Goal: Find specific page/section: Find specific page/section

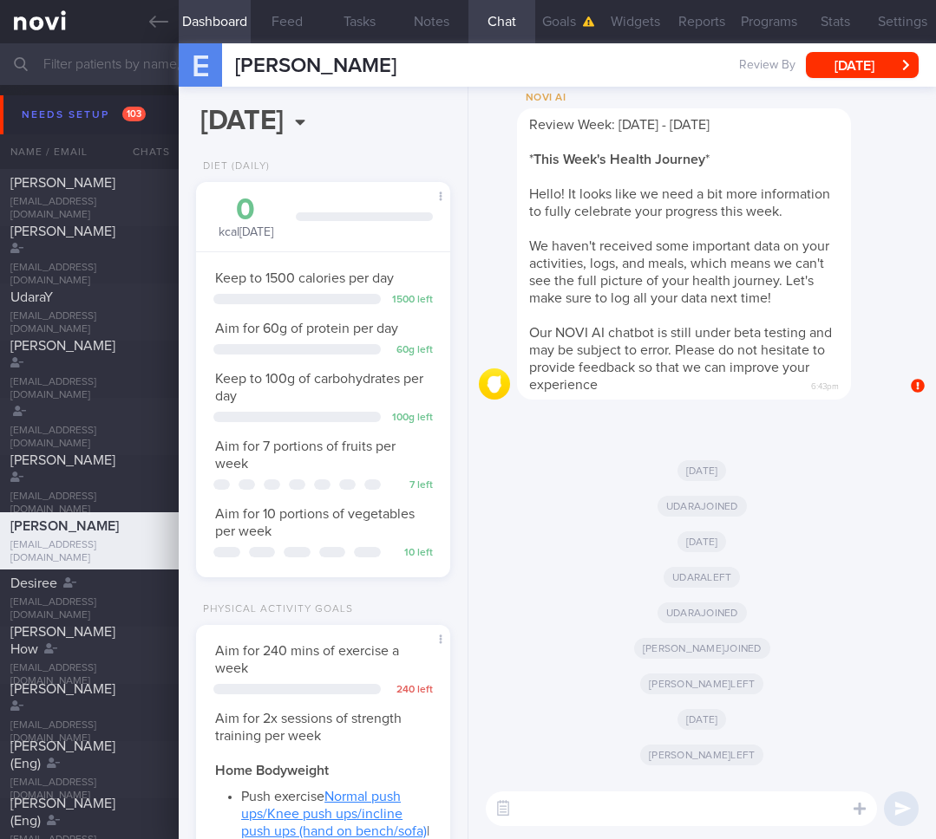
scroll to position [867124, 867013]
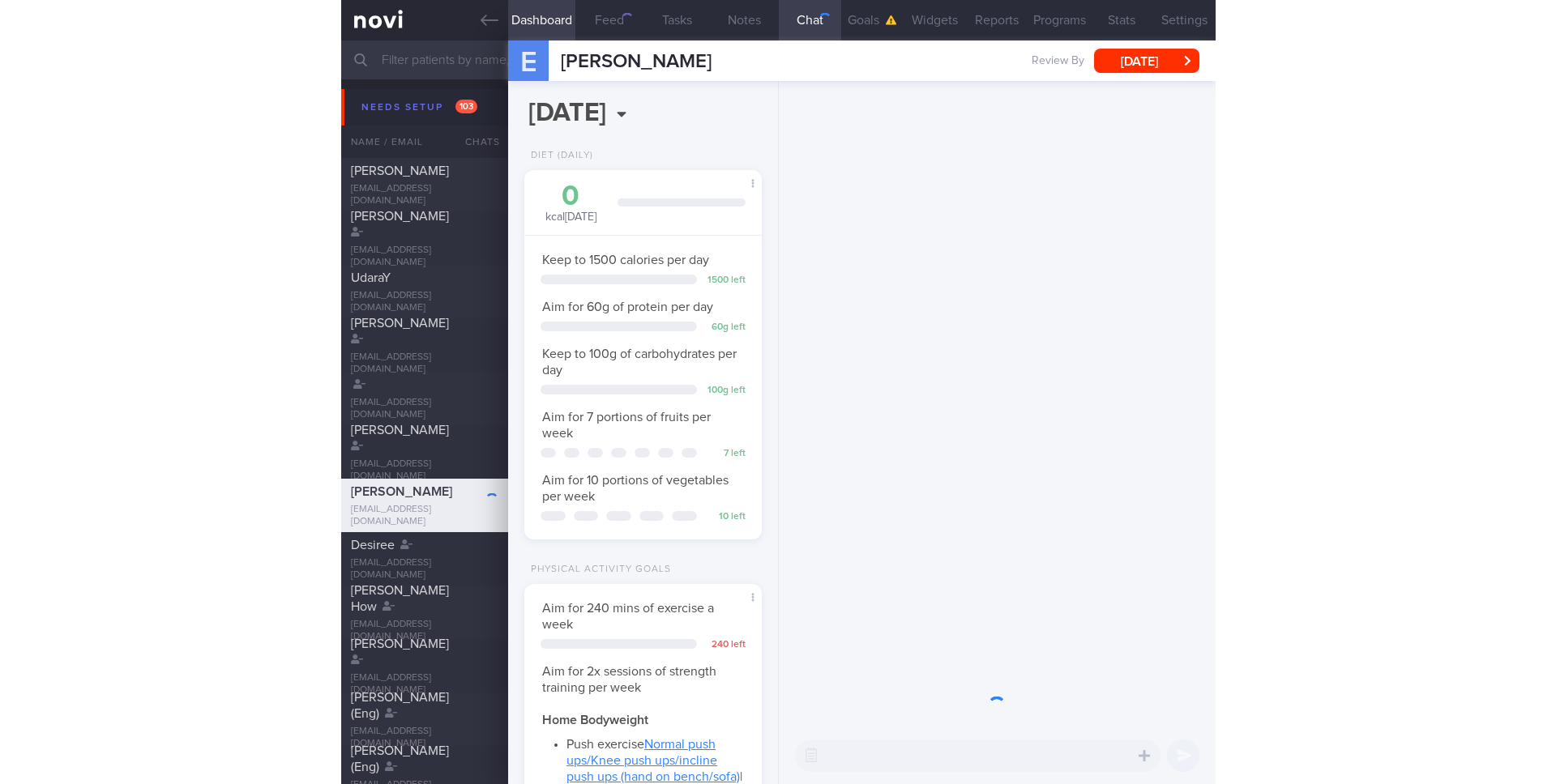
scroll to position [107, 215]
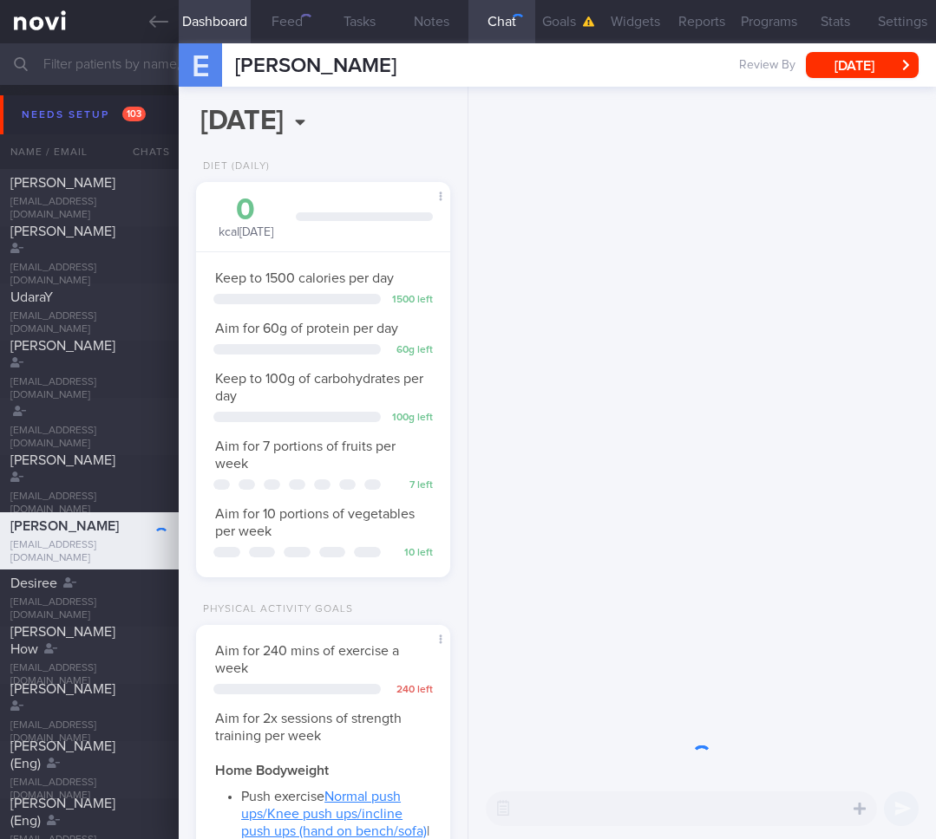
click at [816, 436] on div at bounding box center [701, 433] width 467 height 692
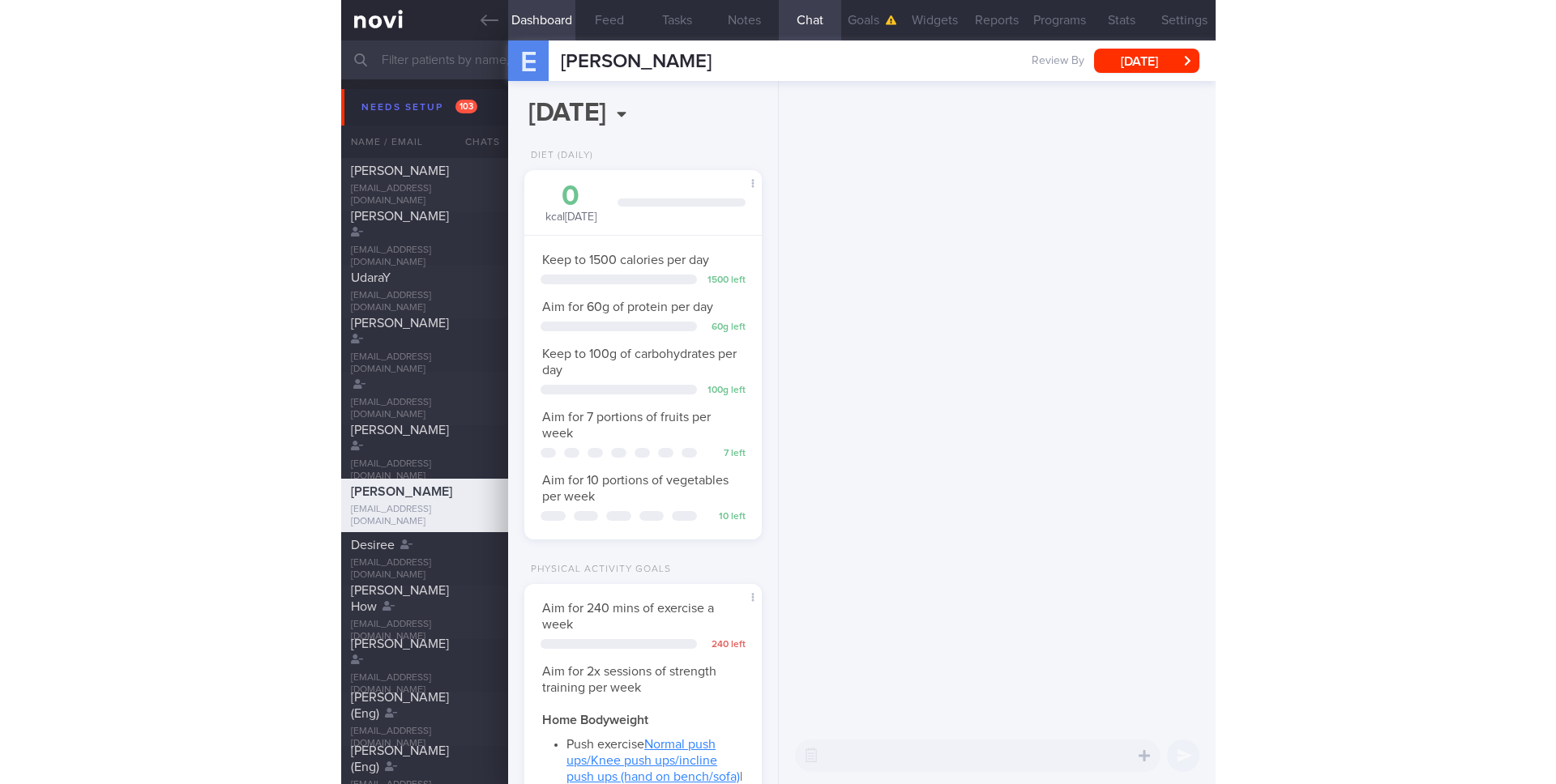
scroll to position [209, 419]
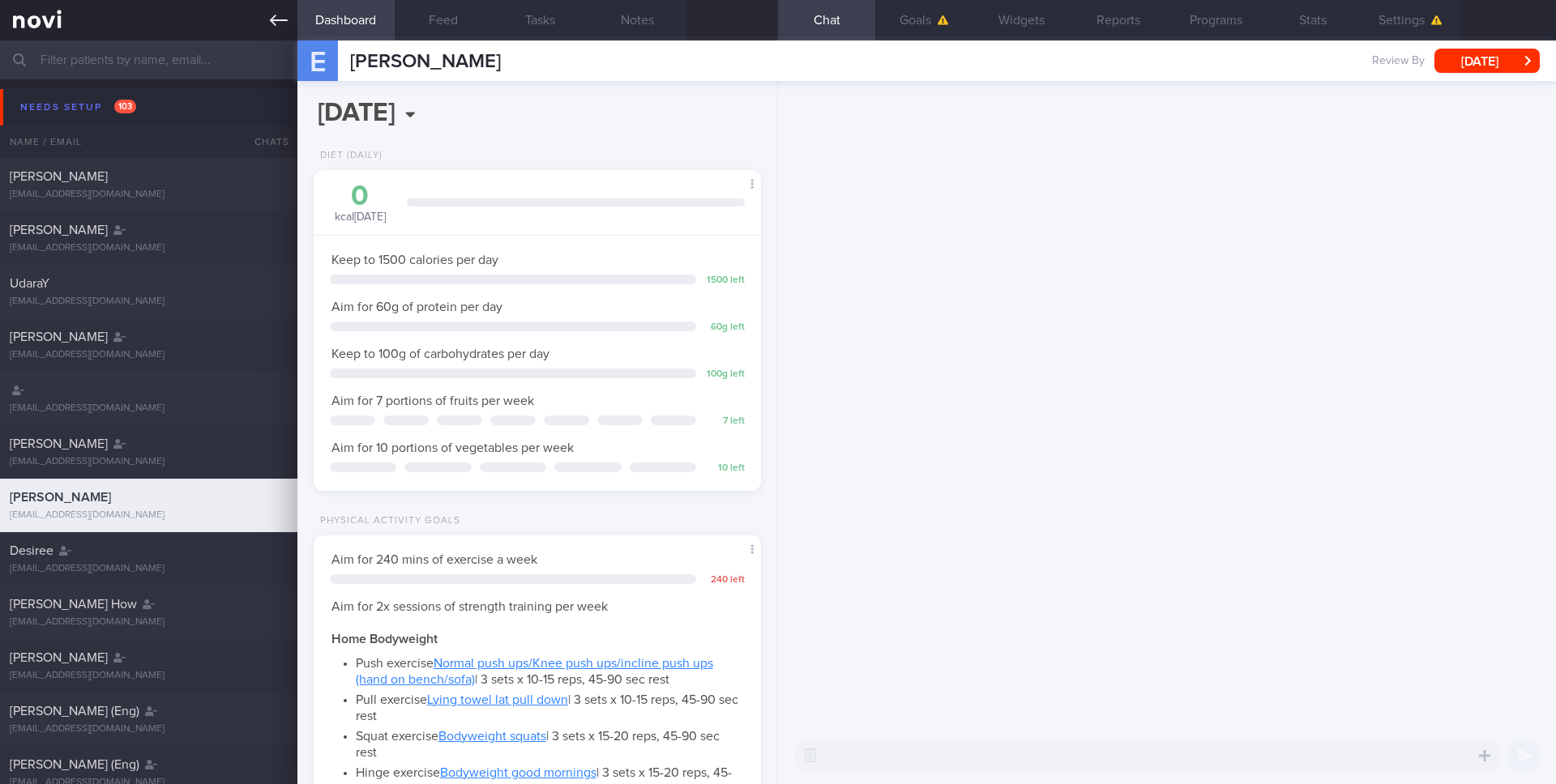
click at [283, 11] on icon at bounding box center [278, 20] width 18 height 18
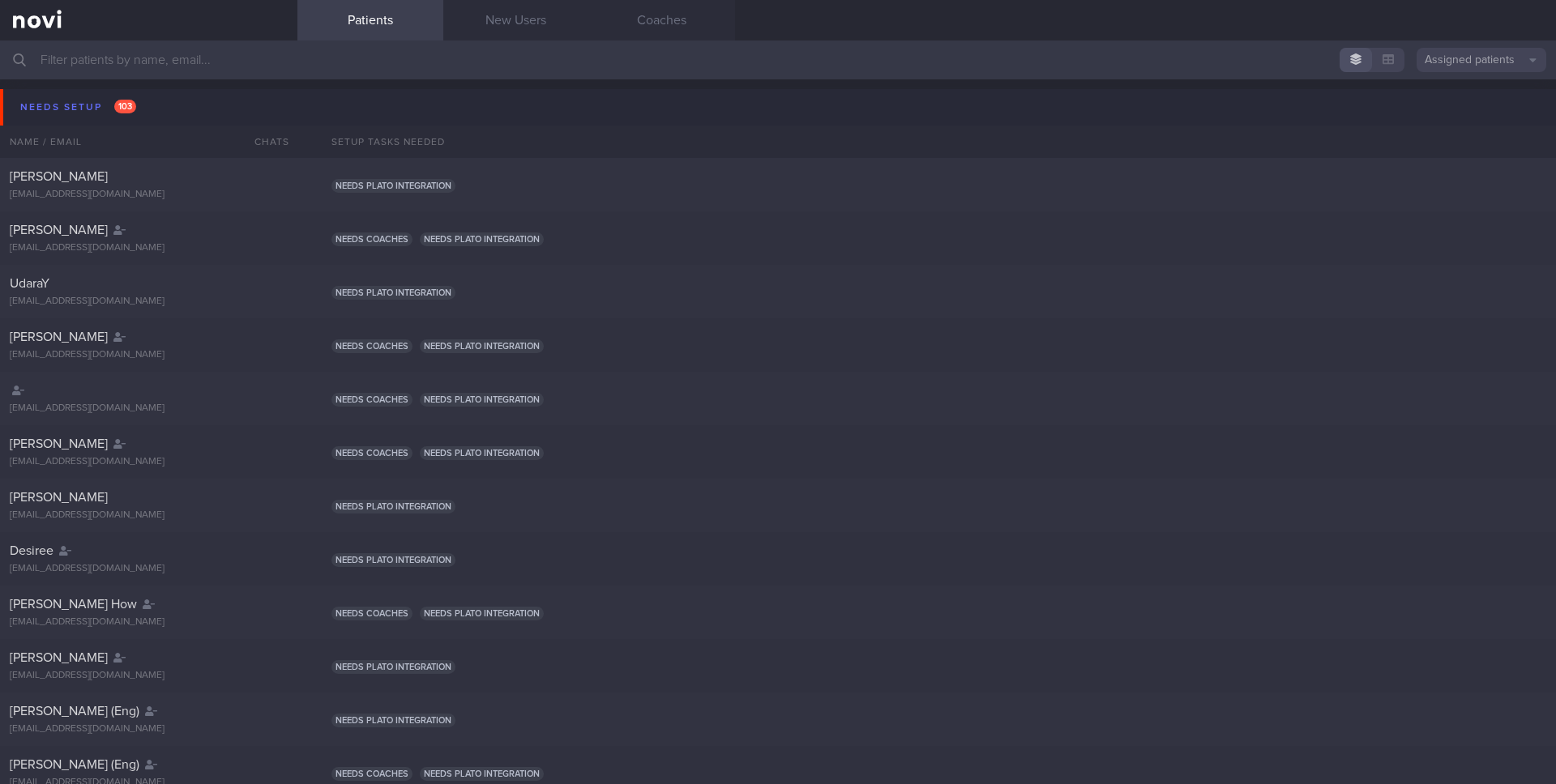
click at [874, 61] on button "Assigned patients" at bounding box center [1481, 60] width 130 height 24
click at [874, 104] on button "All active patients" at bounding box center [1481, 112] width 130 height 24
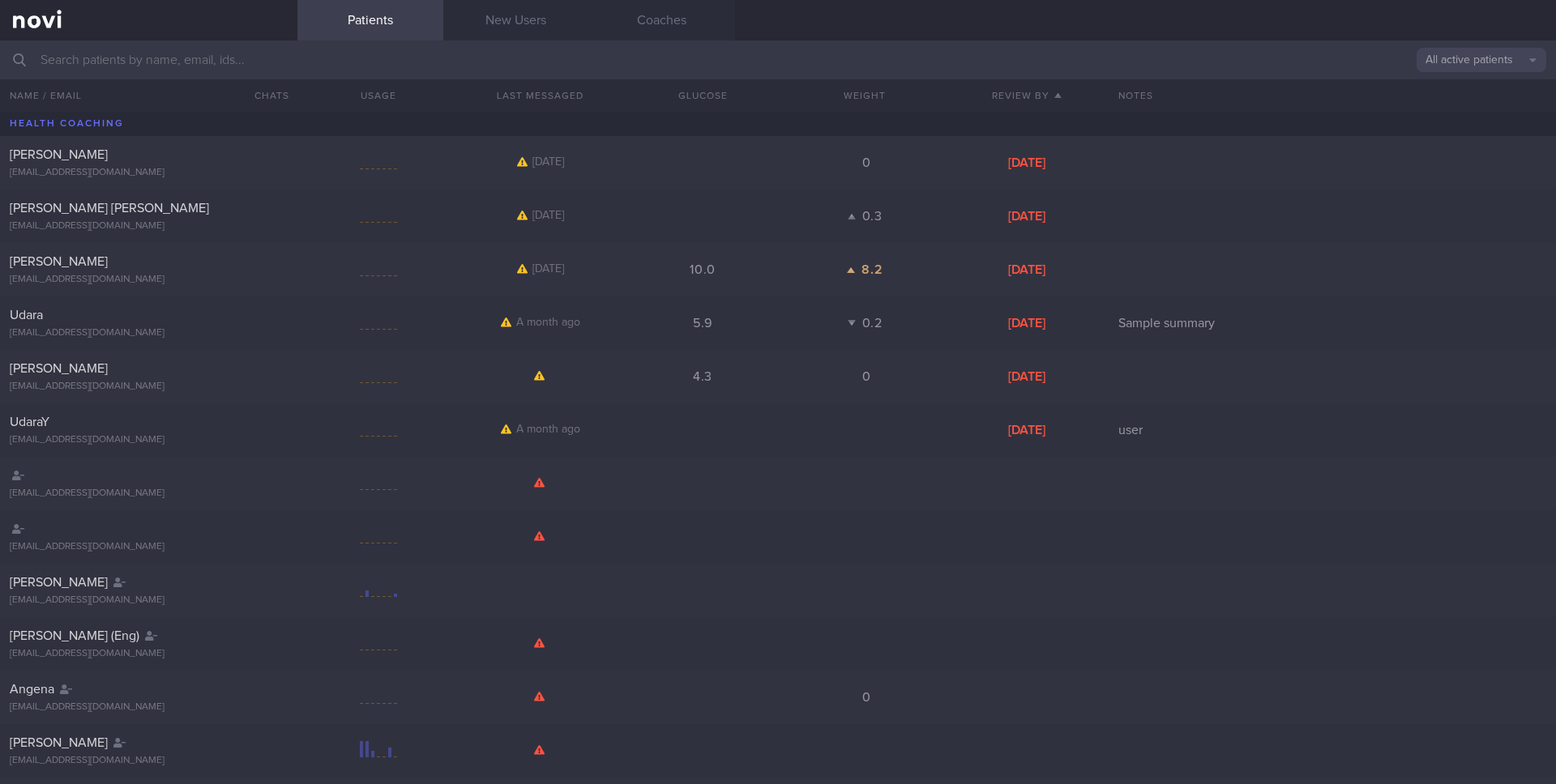
click at [874, 63] on input "text" at bounding box center [778, 60] width 1556 height 39
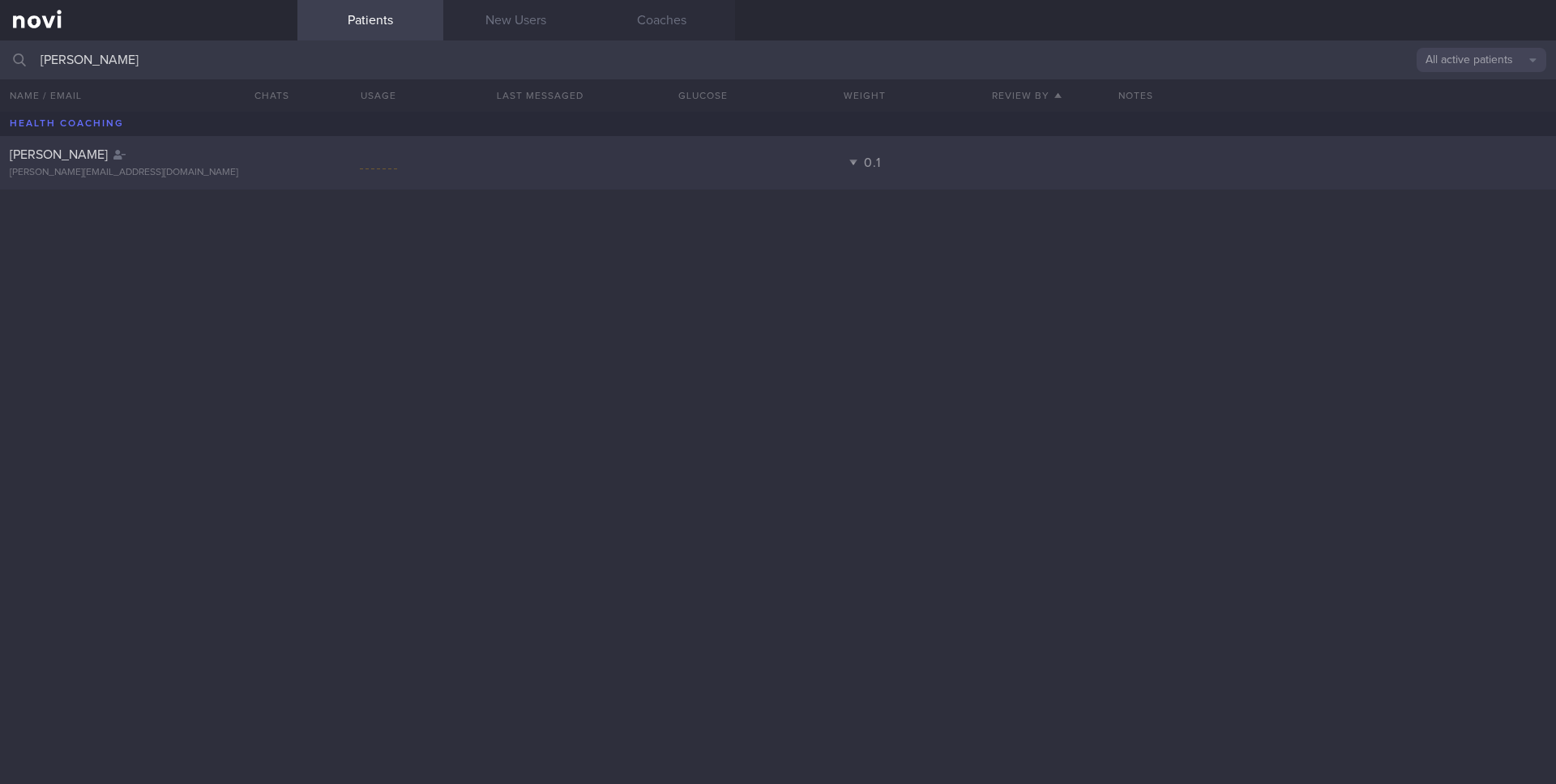
type input "[PERSON_NAME]"
click at [616, 171] on div "[PERSON_NAME] JIANSEN [EMAIL_ADDRESS][DOMAIN_NAME] 0.1" at bounding box center [778, 163] width 1556 height 53
select select "8"
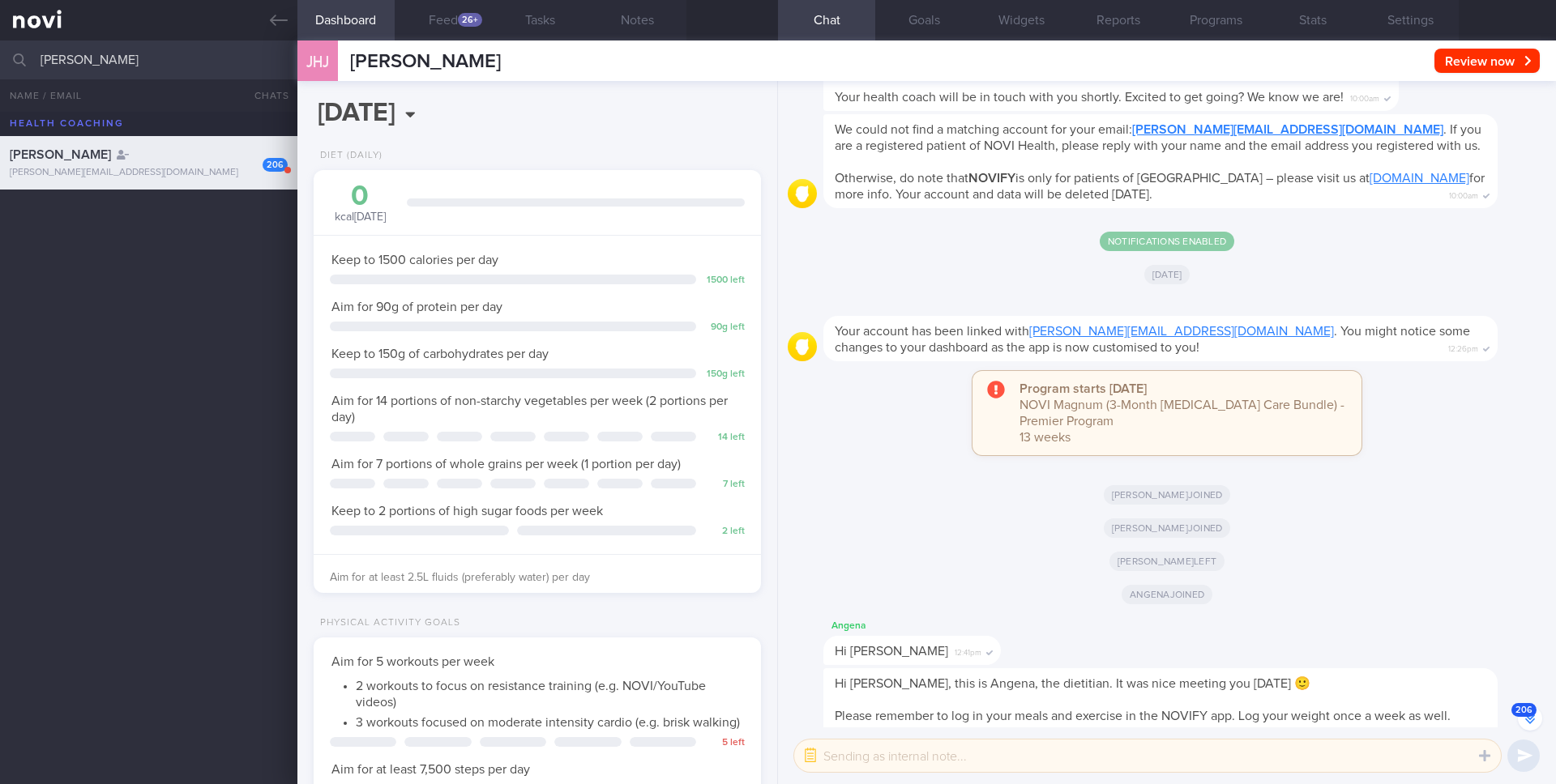
scroll to position [-43829, 0]
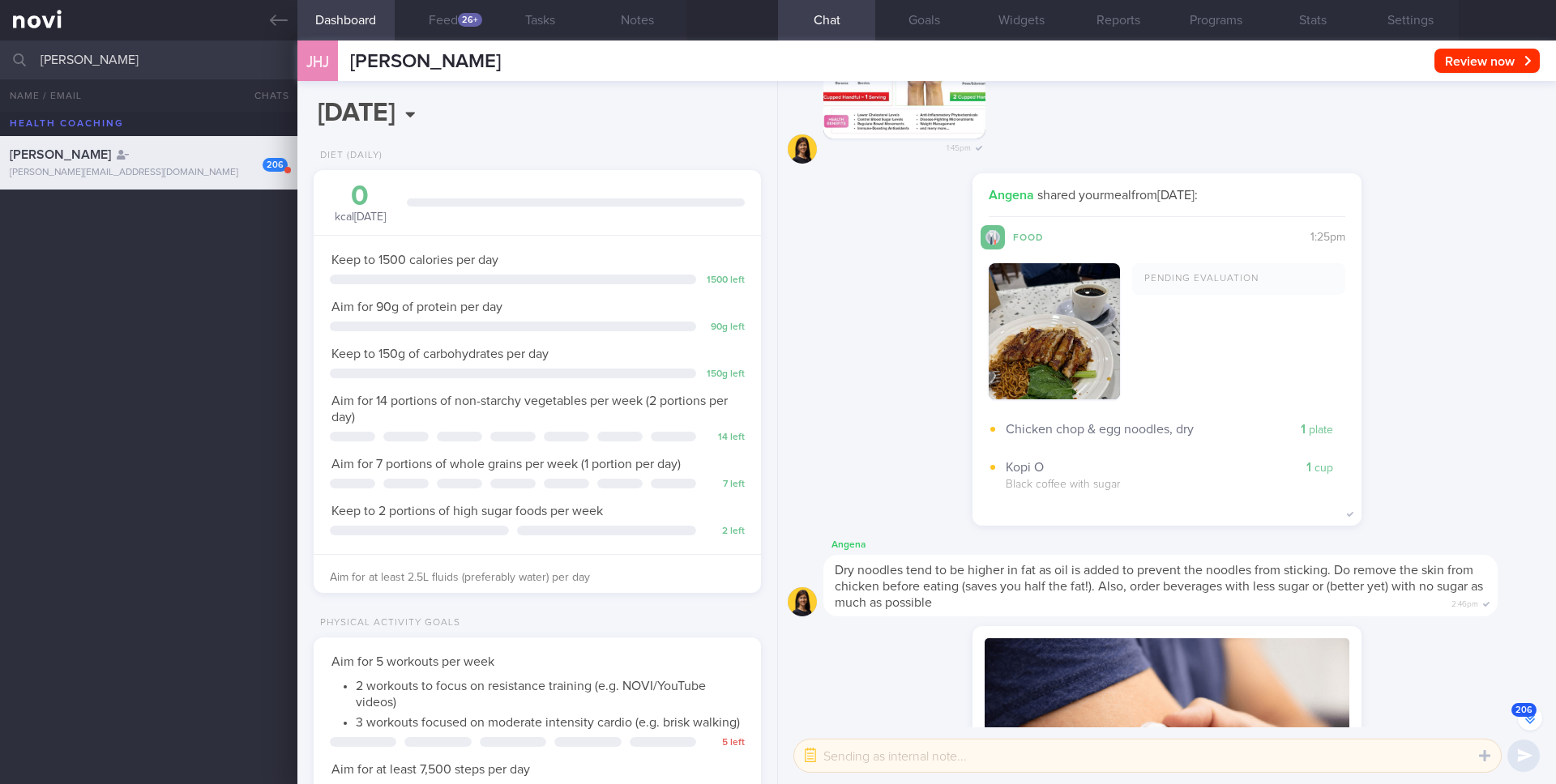
click at [874, 719] on button "206" at bounding box center [1530, 719] width 24 height 24
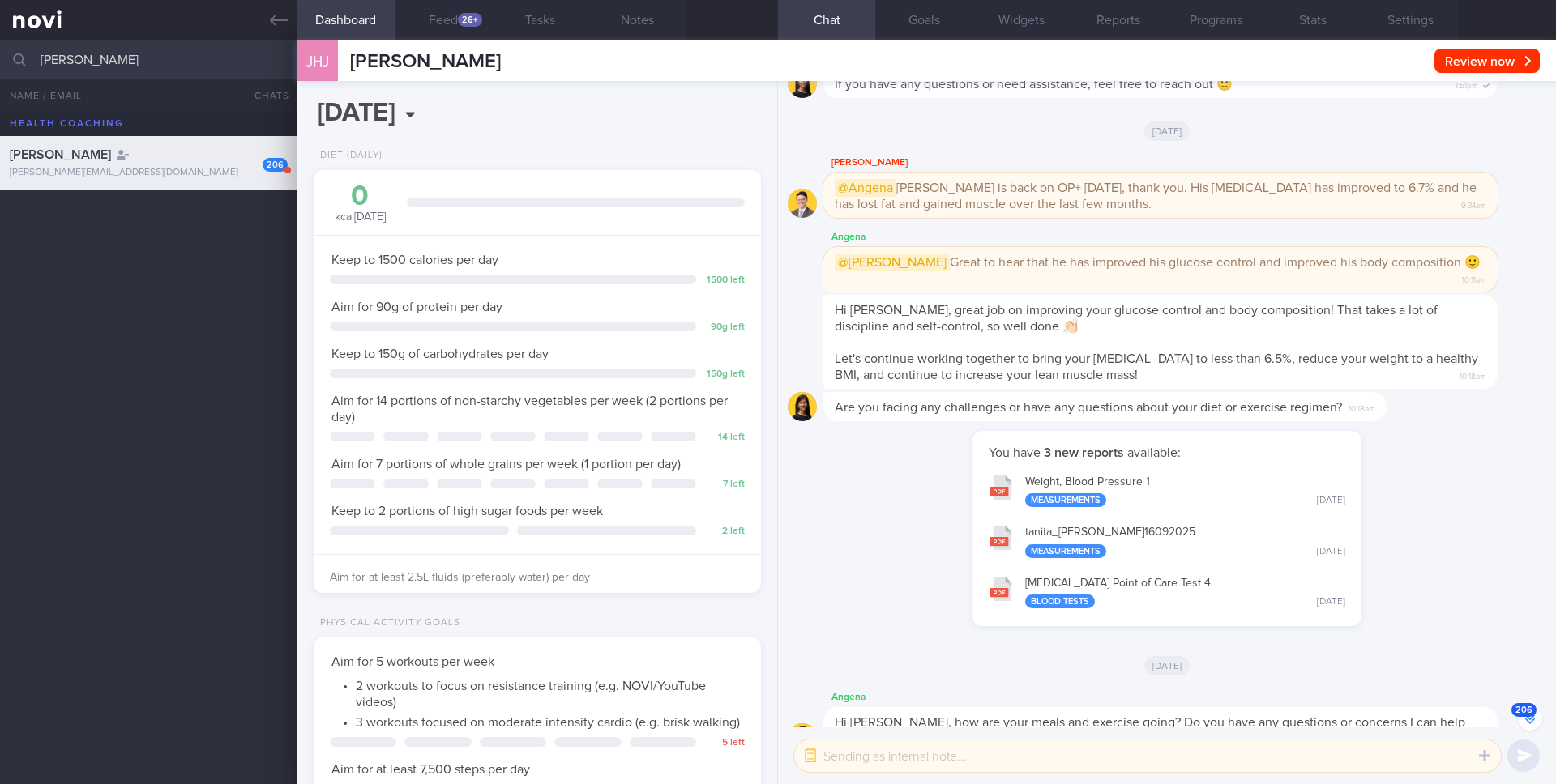
scroll to position [1, 0]
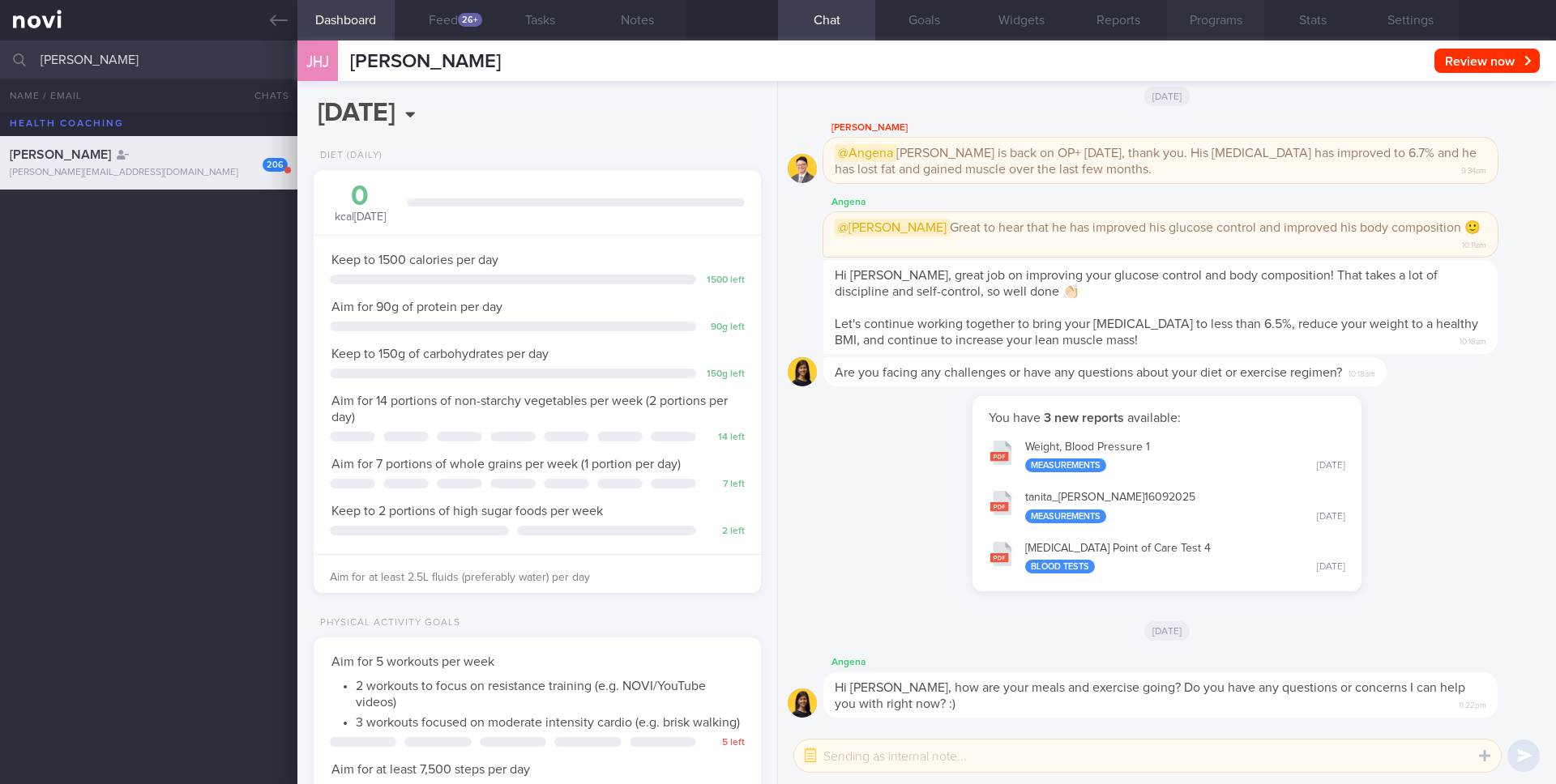
click at [874, 26] on button "Programs" at bounding box center [1216, 20] width 97 height 40
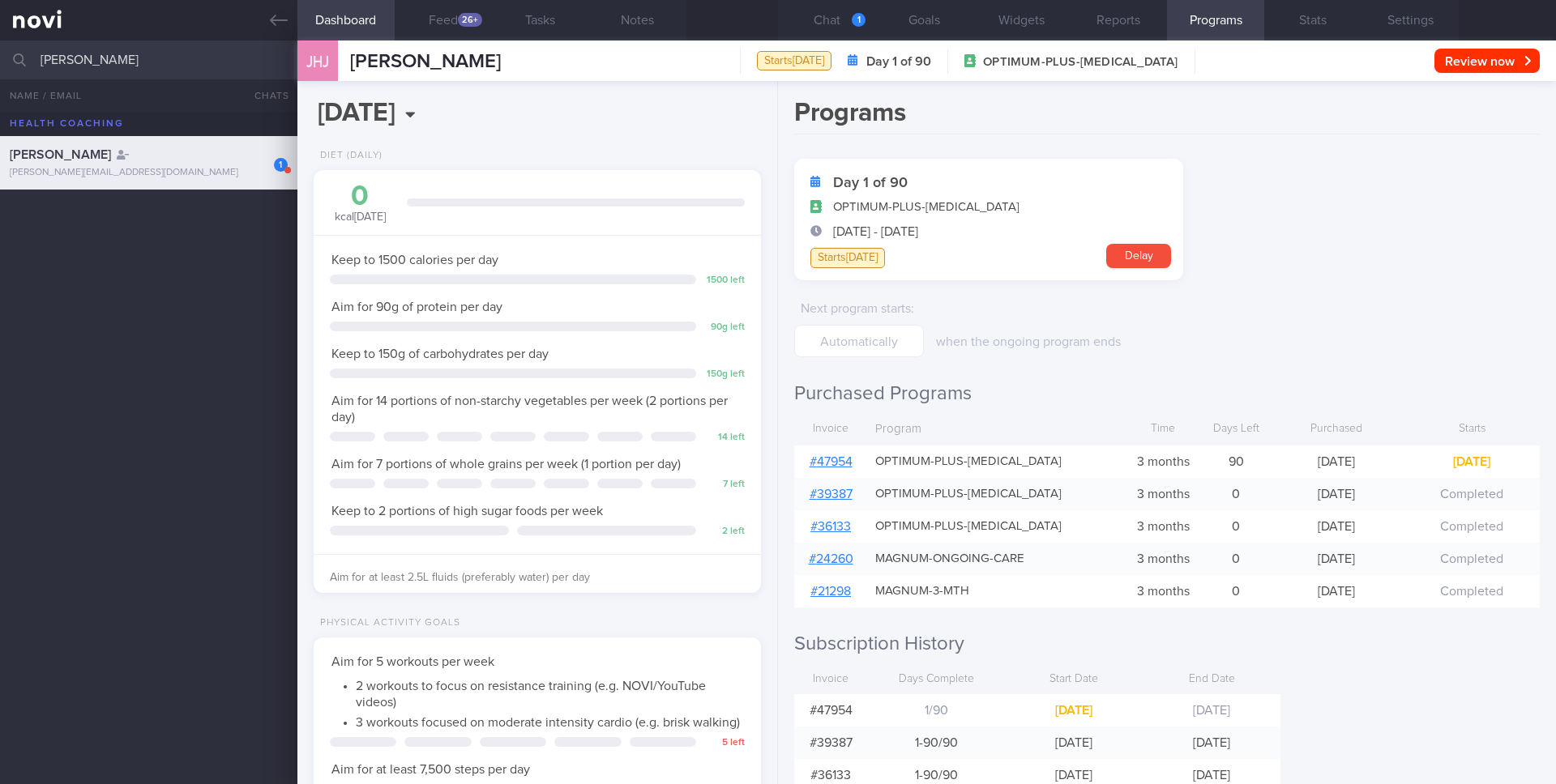
scroll to position [-176, 0]
click at [874, 435] on div "Time" at bounding box center [1163, 429] width 81 height 31
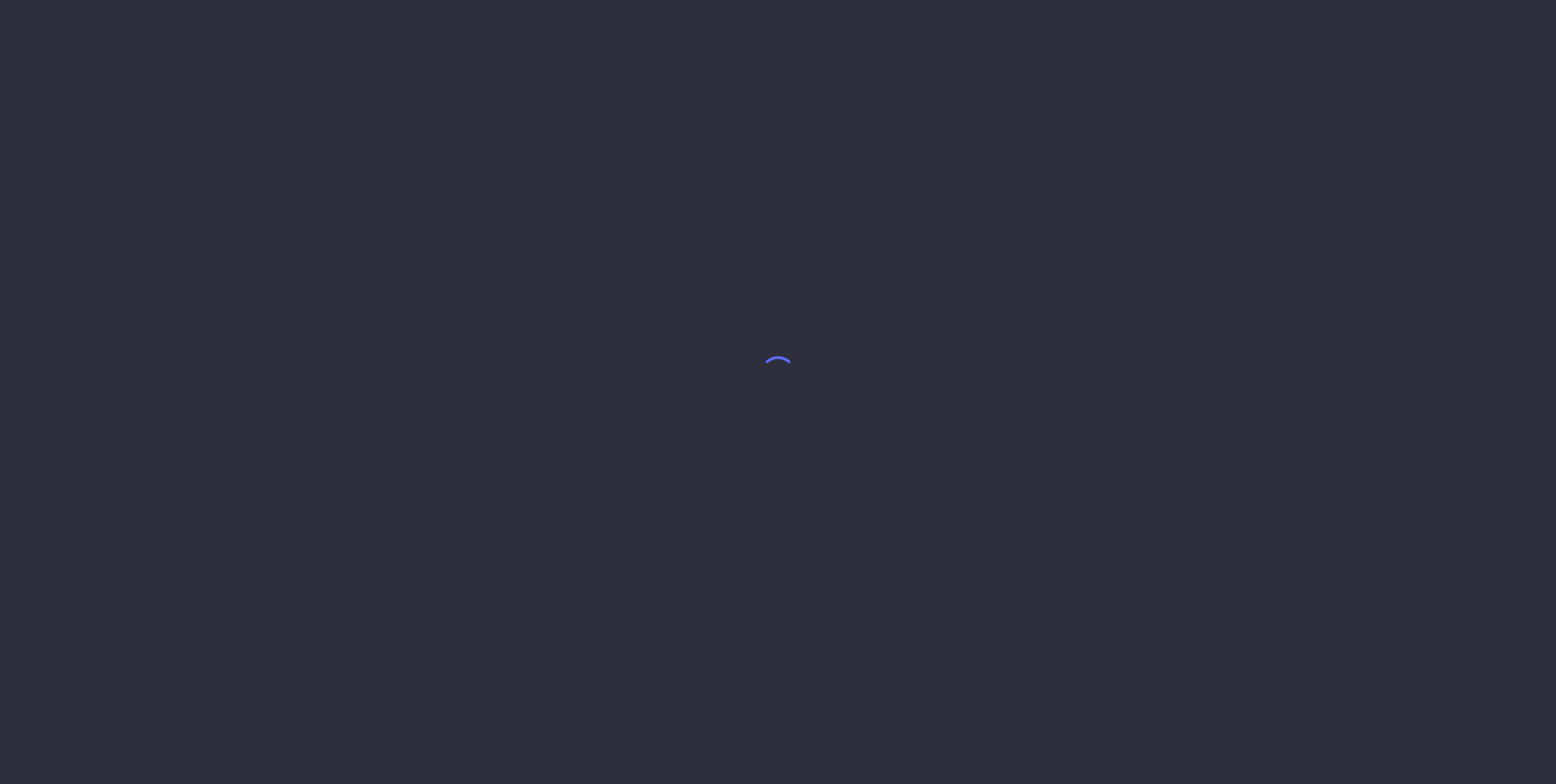
select select "8"
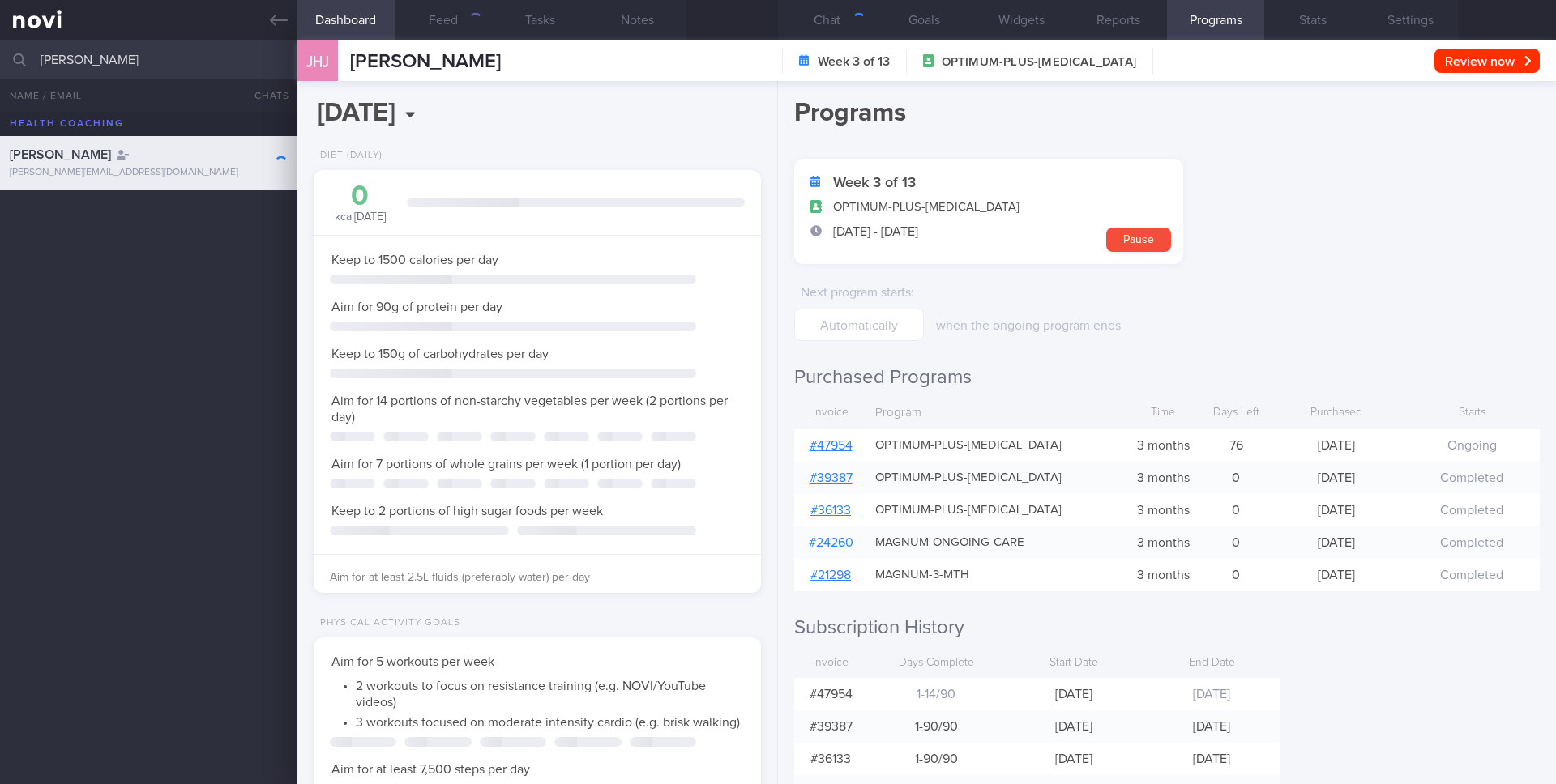
scroll to position [209, 419]
click at [160, 59] on input "JERALD HONG JIANSEN" at bounding box center [778, 60] width 1556 height 39
type input "Tyan Chwan Rong"
click at [154, 222] on div "chwanrong@gmail.com" at bounding box center [148, 226] width 278 height 12
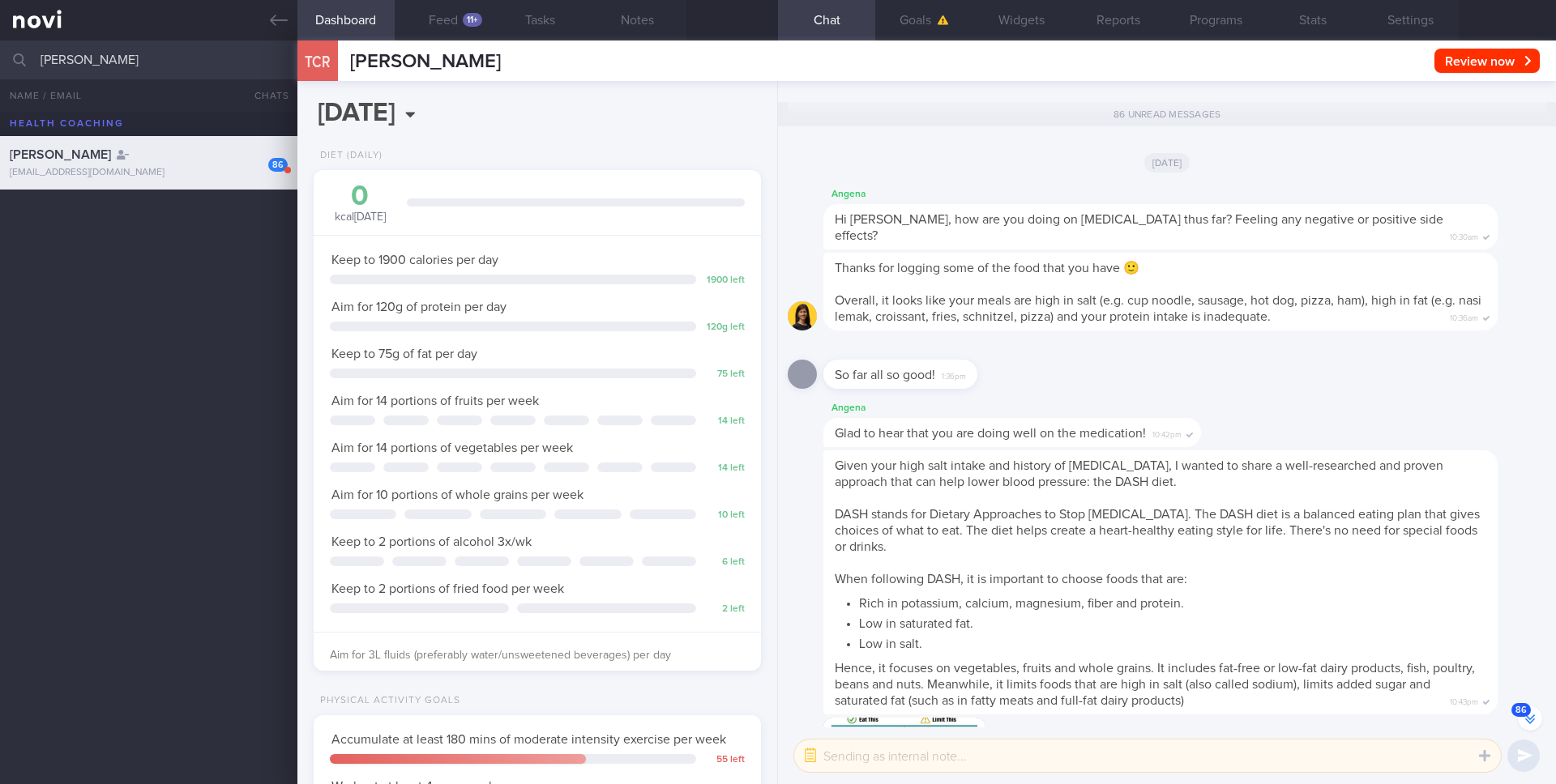
scroll to position [-12646, 0]
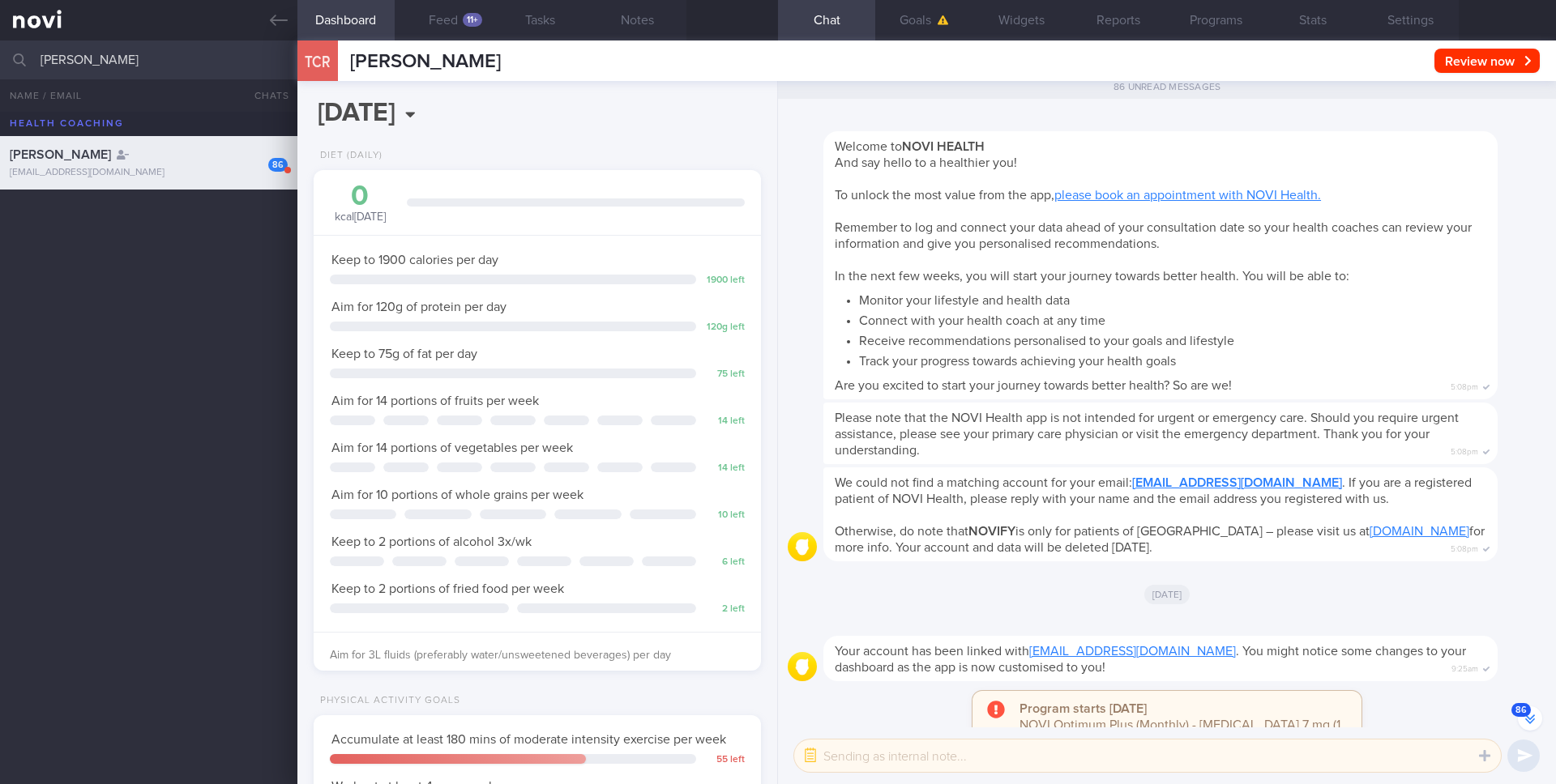
click at [1328, 148] on div "Welcome to NOVI HEALTH And say hello to a healthier you! To unlock the most val…" at bounding box center [1161, 264] width 675 height 268
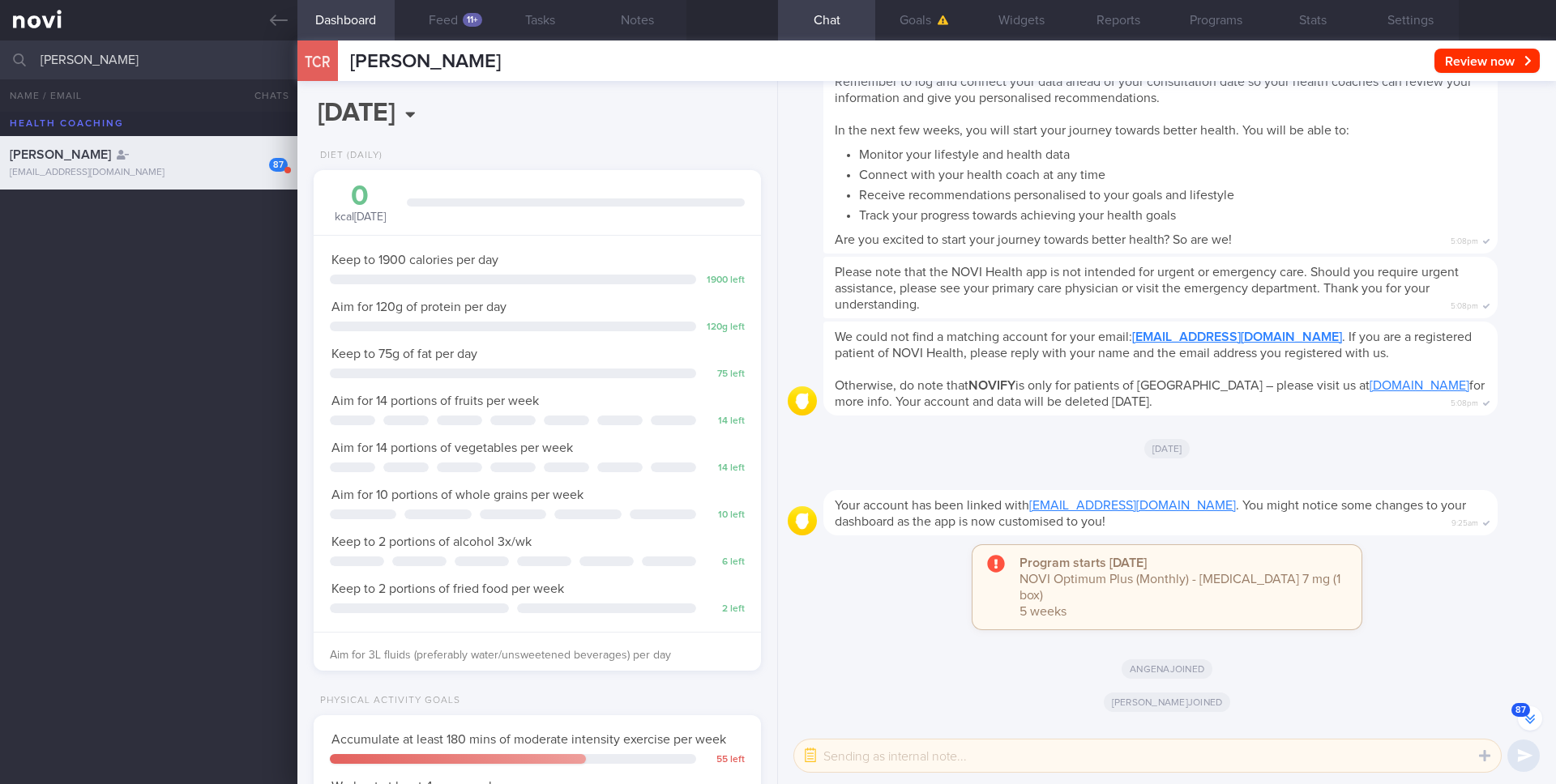
scroll to position [-12792, 0]
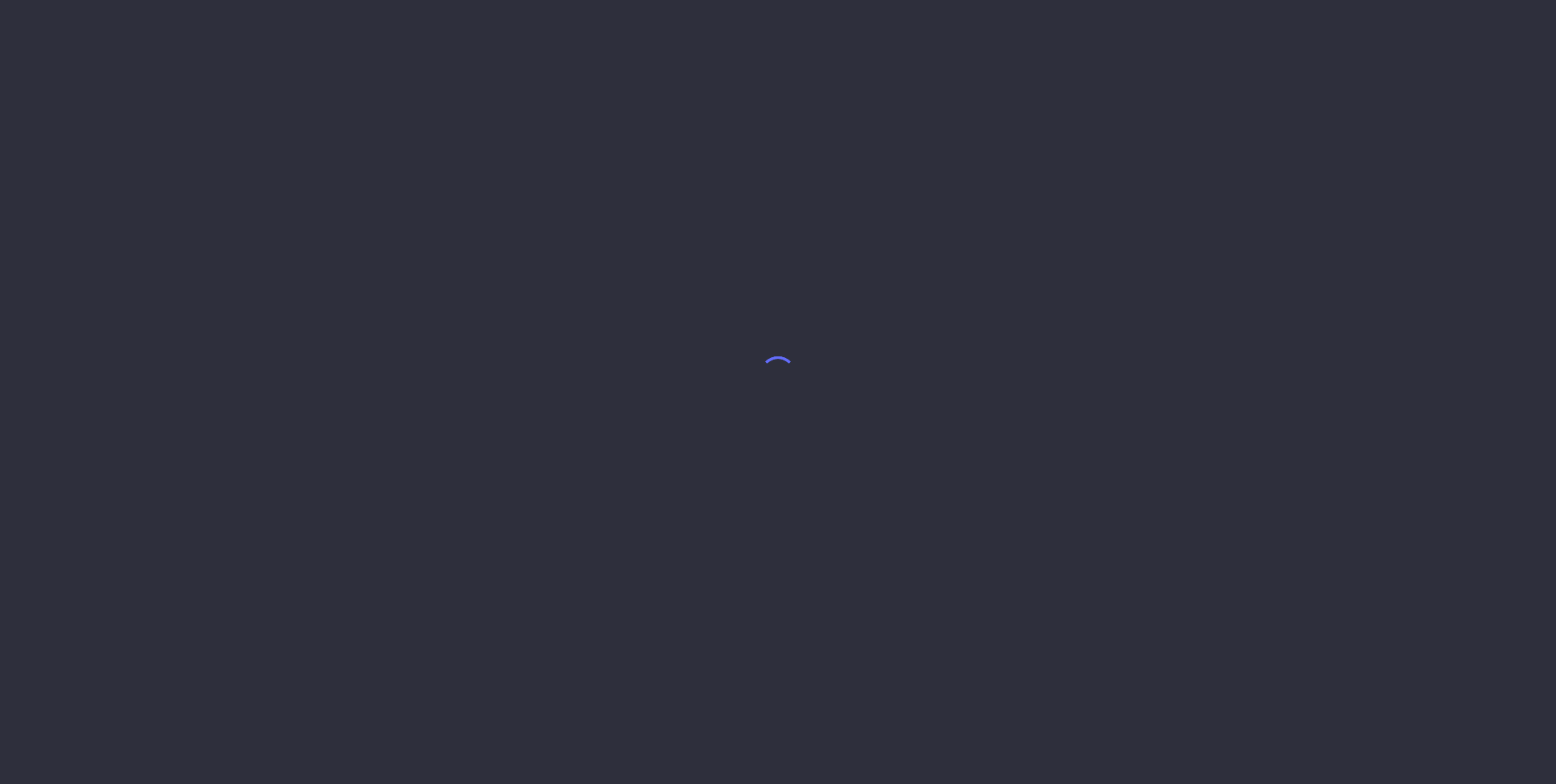
select select "8"
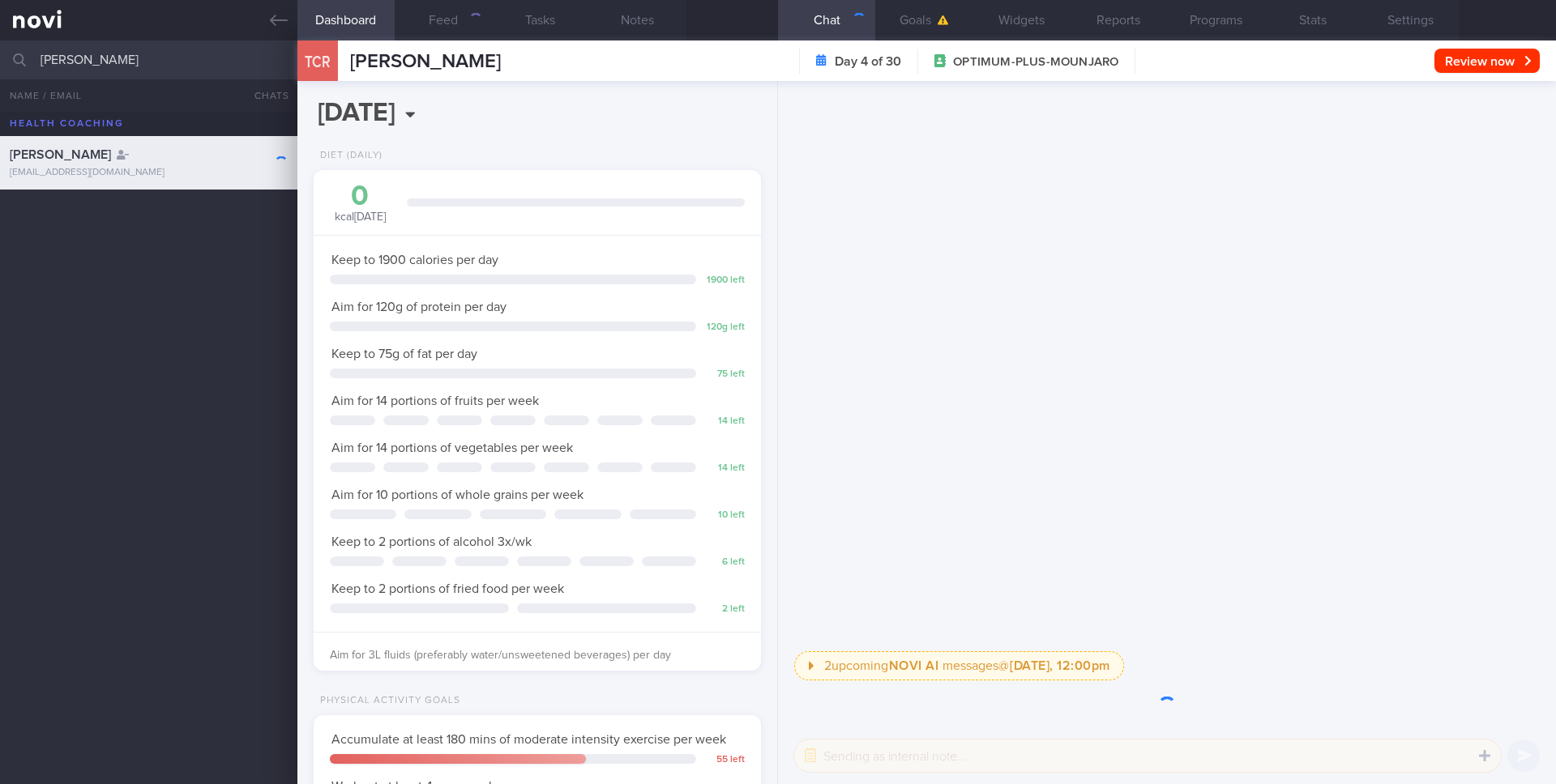
scroll to position [1, 0]
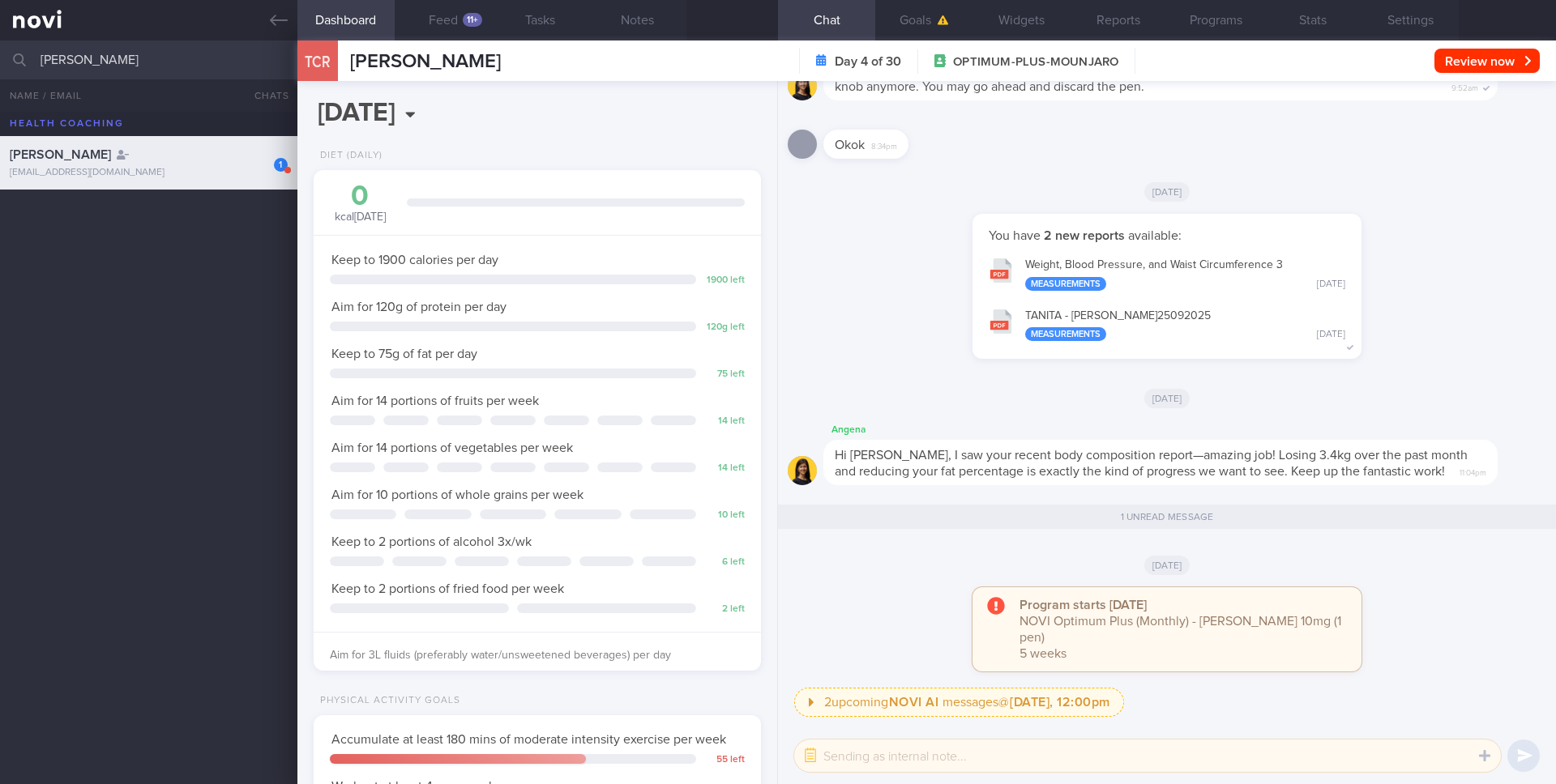
click at [168, 58] on input "Tyan Chwan Rong" at bounding box center [778, 60] width 1556 height 39
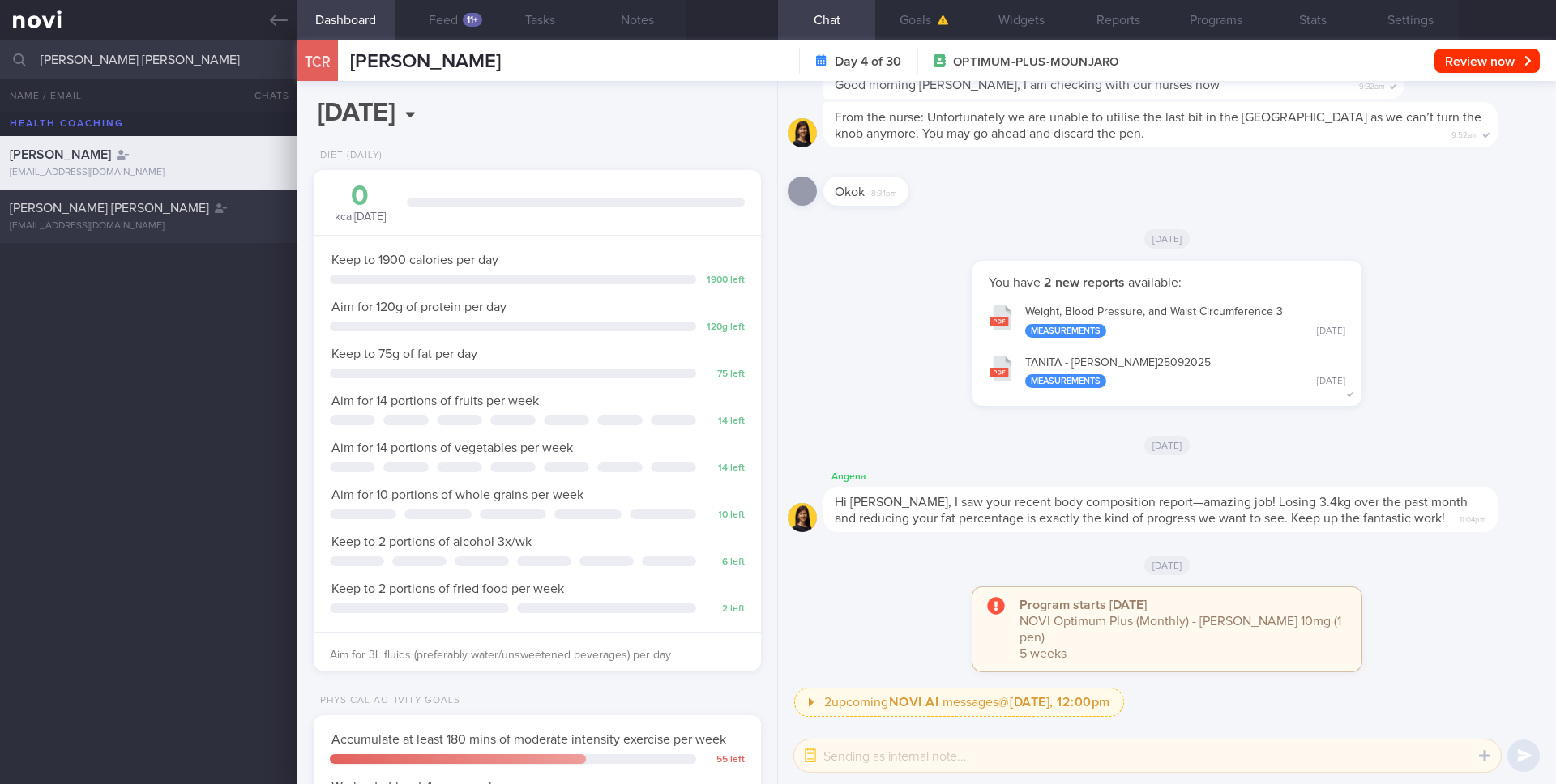
type input "CHAN CATHERINE YING SAU"
click at [147, 221] on div "cat.merbouh921@gmail.com" at bounding box center [148, 226] width 278 height 12
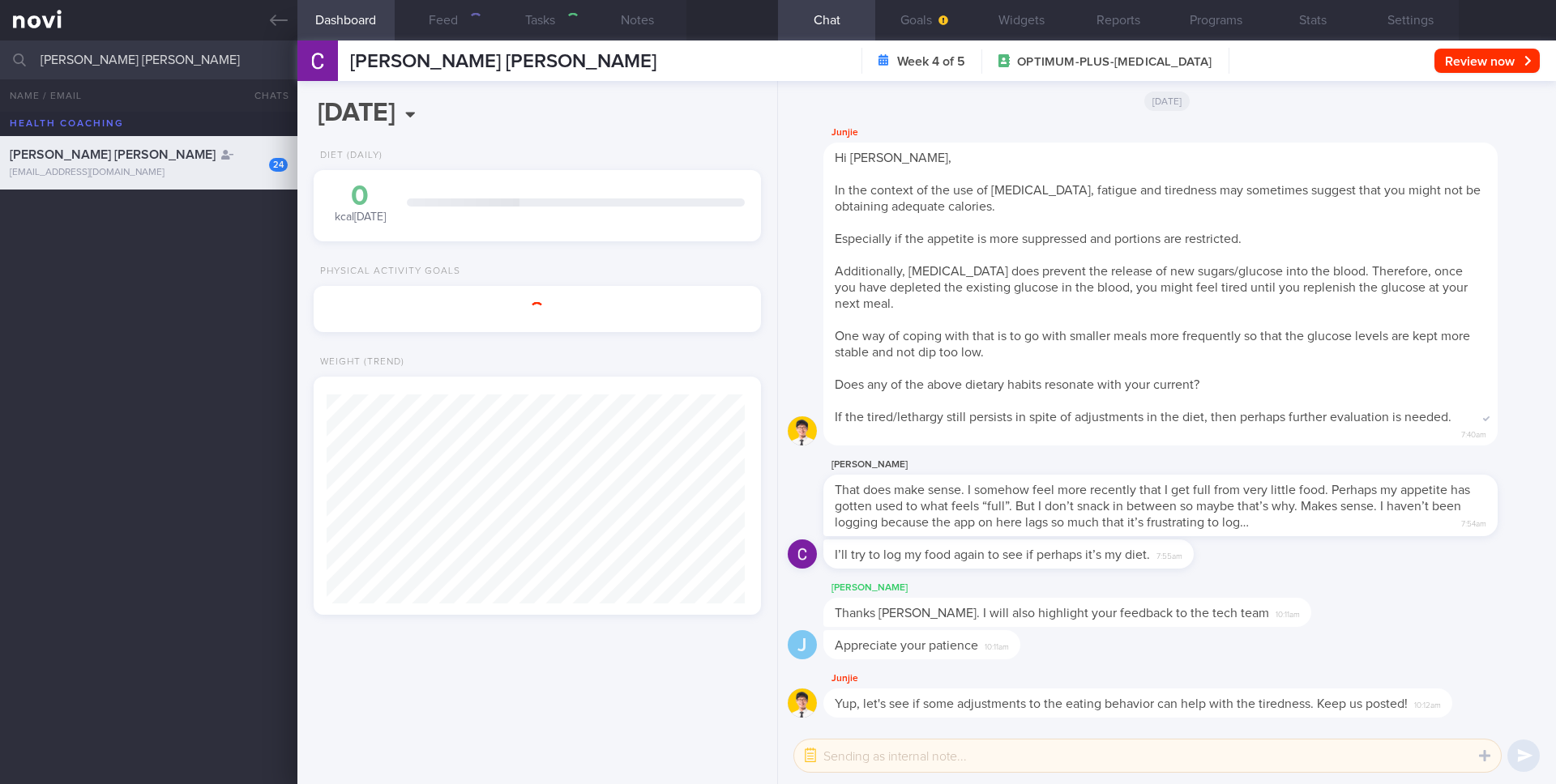
scroll to position [-1324, 0]
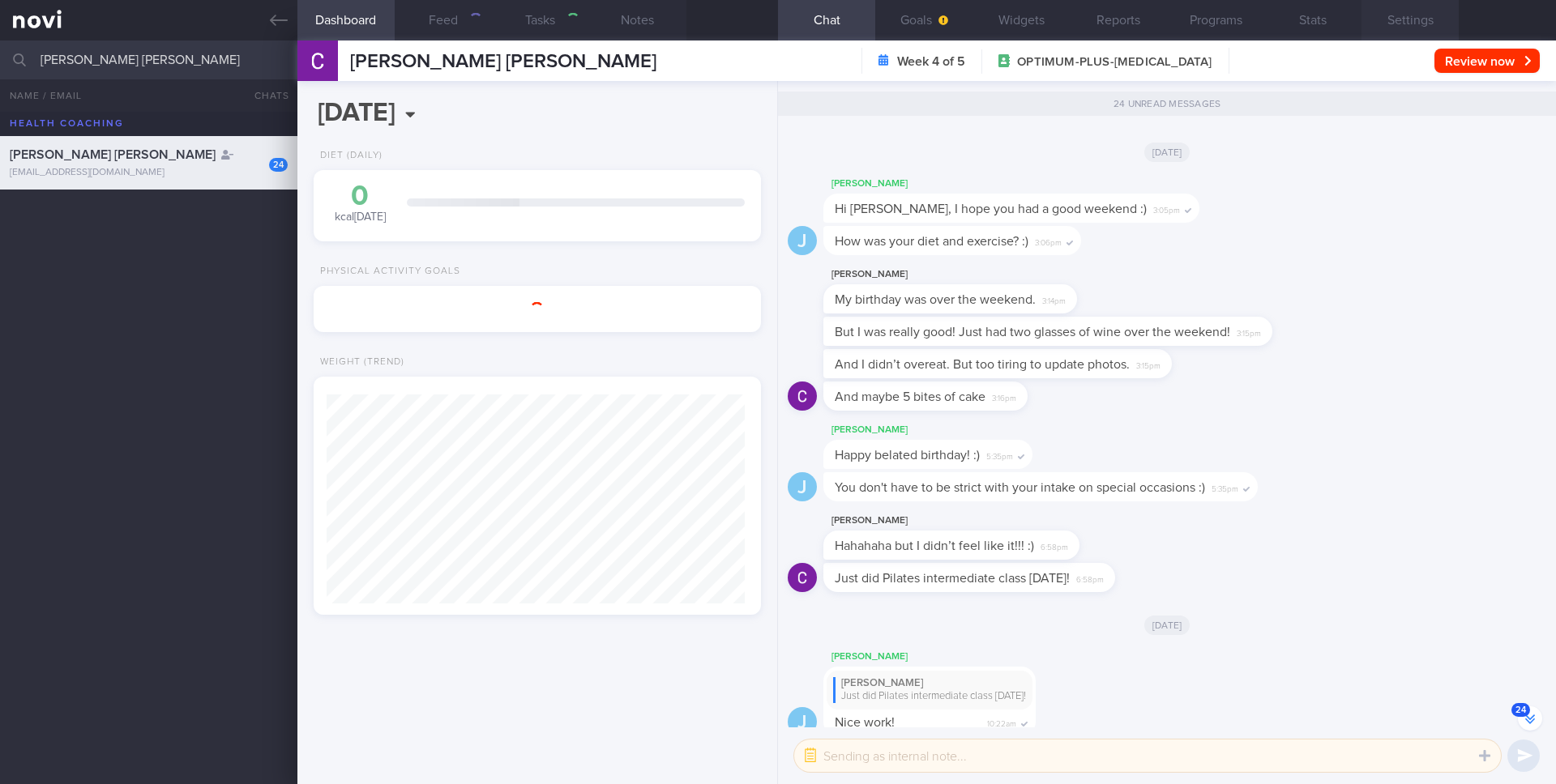
click at [1413, 13] on button "Settings" at bounding box center [1410, 20] width 97 height 40
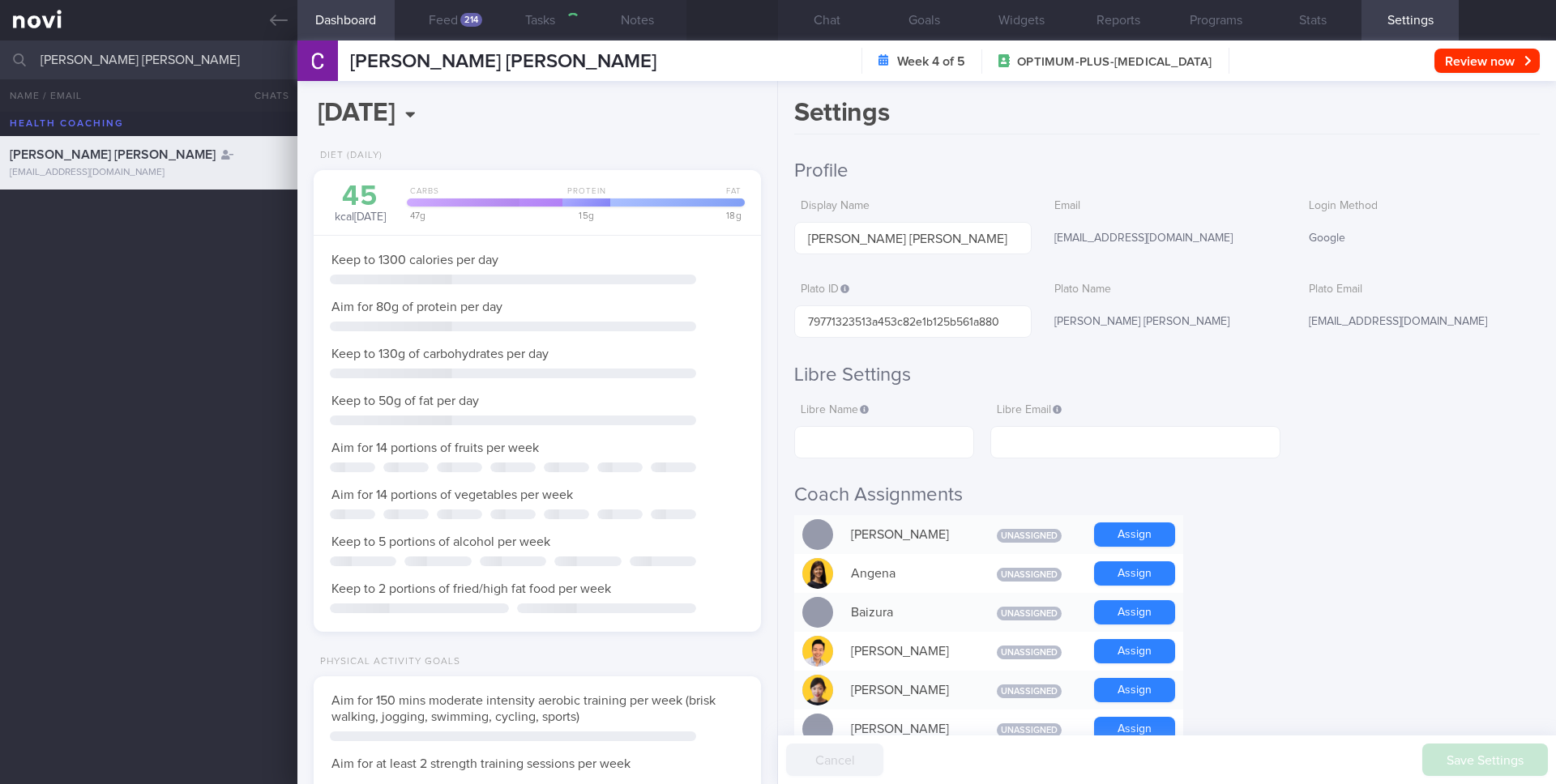
scroll to position [-1323, 0]
click at [1319, 20] on button "Stats" at bounding box center [1313, 20] width 97 height 40
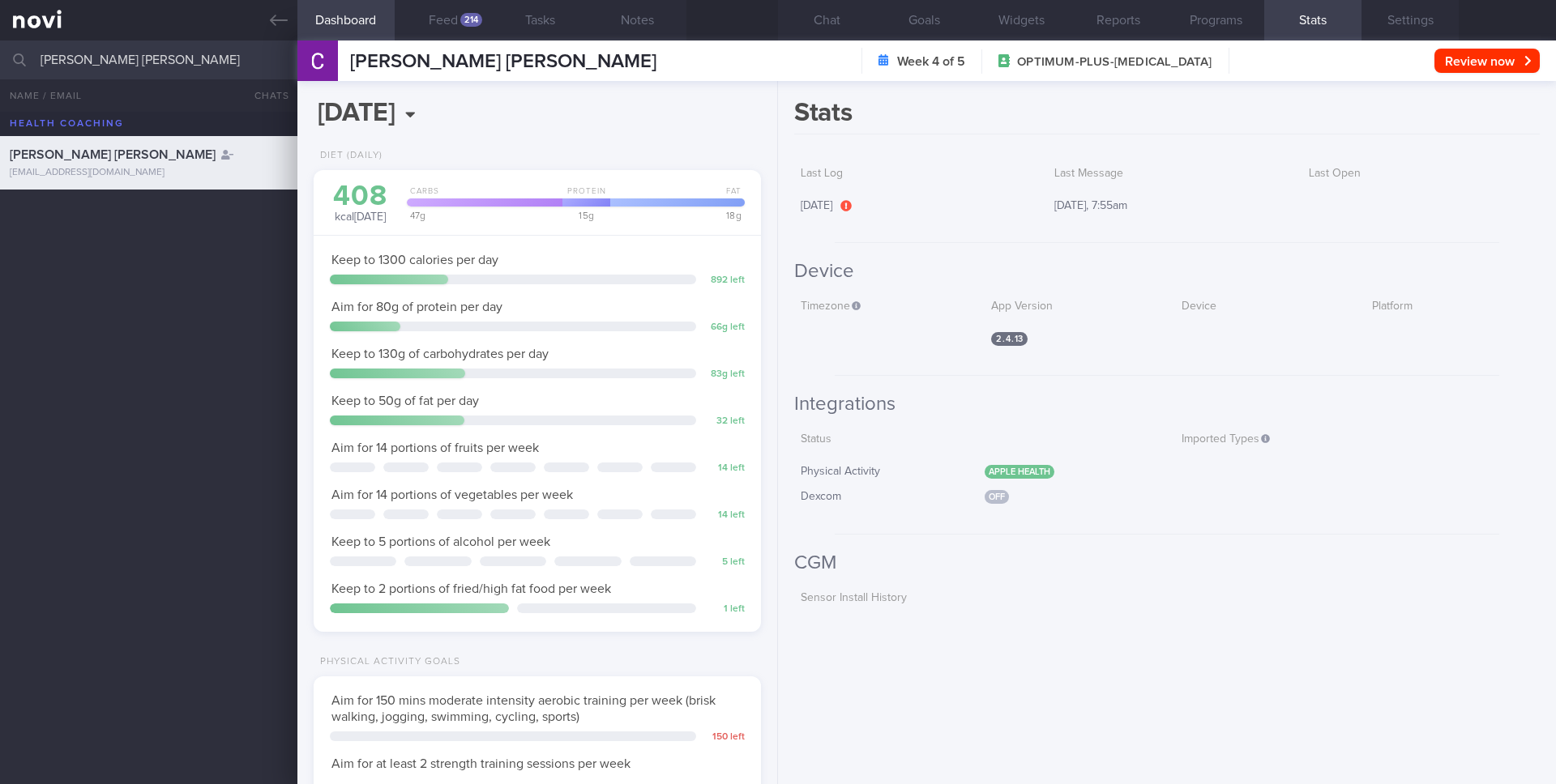
scroll to position [233, 419]
click at [832, 23] on button "Chat" at bounding box center [827, 20] width 97 height 40
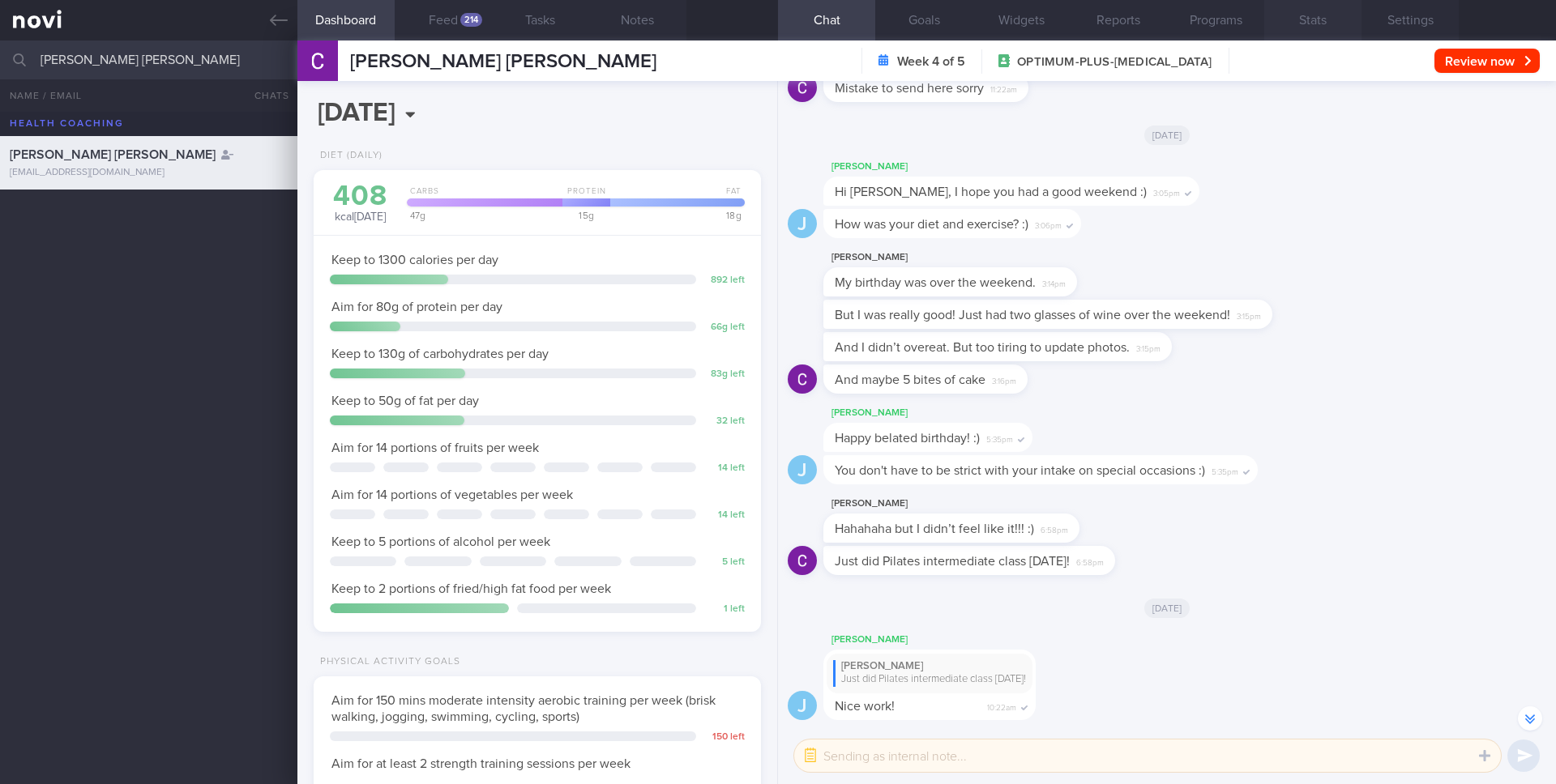
click at [1316, 25] on button "Stats" at bounding box center [1313, 20] width 97 height 40
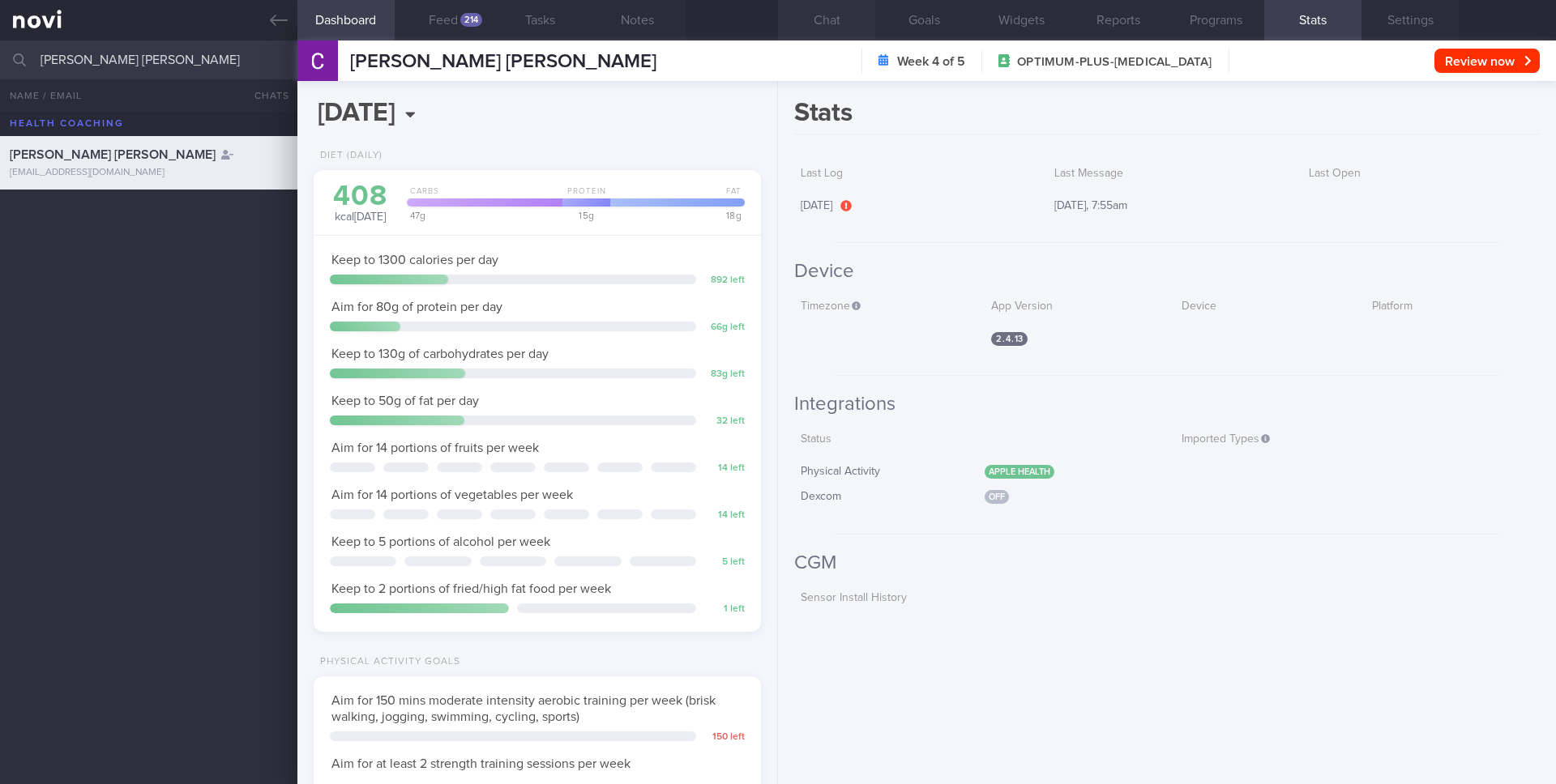
click at [846, 19] on button "Chat" at bounding box center [827, 20] width 97 height 40
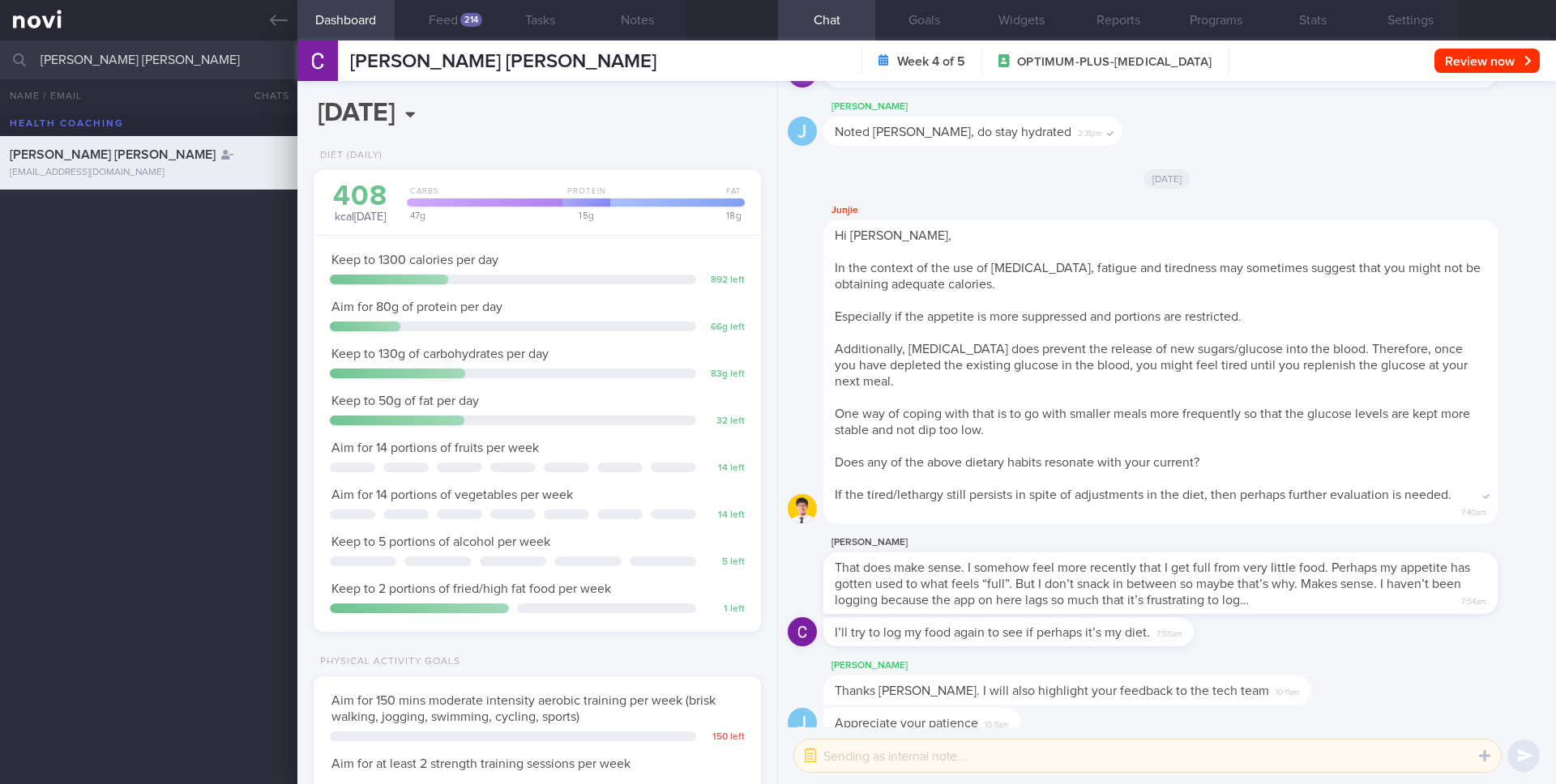
scroll to position [1, 0]
